Goal: Browse casually

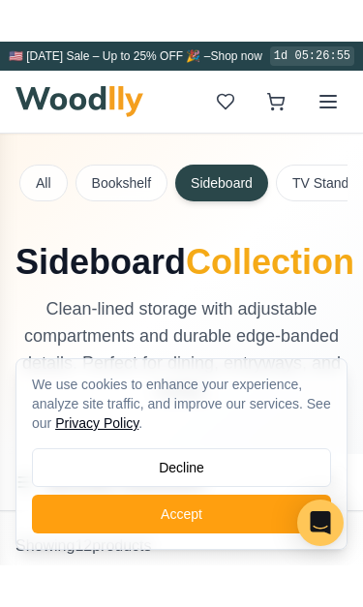
scroll to position [318, 0]
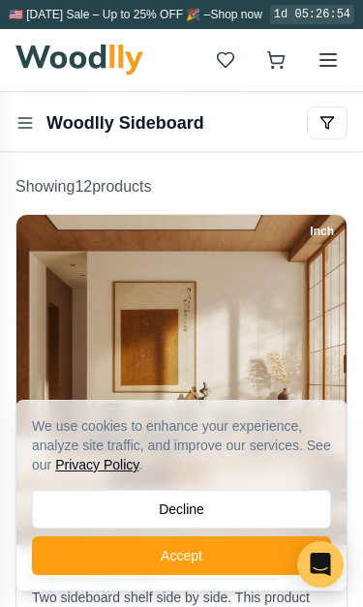
click at [300, 502] on button "Decline" at bounding box center [181, 509] width 299 height 39
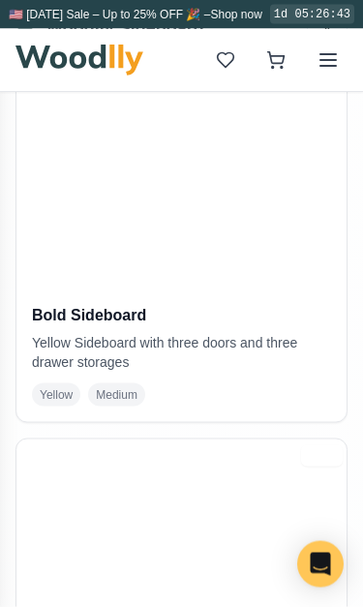
scroll to position [1986, 0]
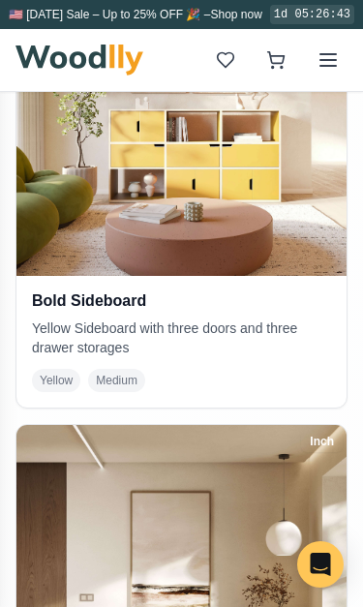
click at [246, 271] on img at bounding box center [181, 111] width 330 height 330
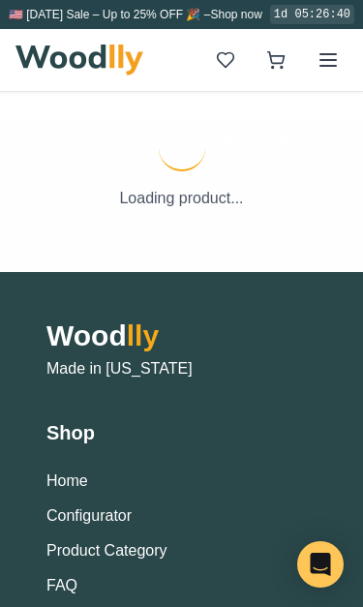
click at [277, 199] on p "Loading product..." at bounding box center [181, 198] width 332 height 23
click at [87, 51] on img at bounding box center [79, 60] width 128 height 31
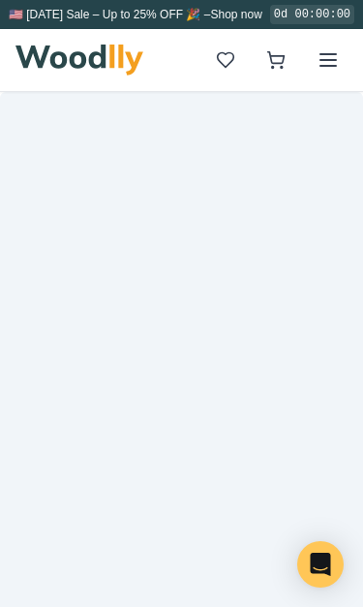
click at [79, 54] on img at bounding box center [79, 60] width 128 height 31
